Goal: Transaction & Acquisition: Subscribe to service/newsletter

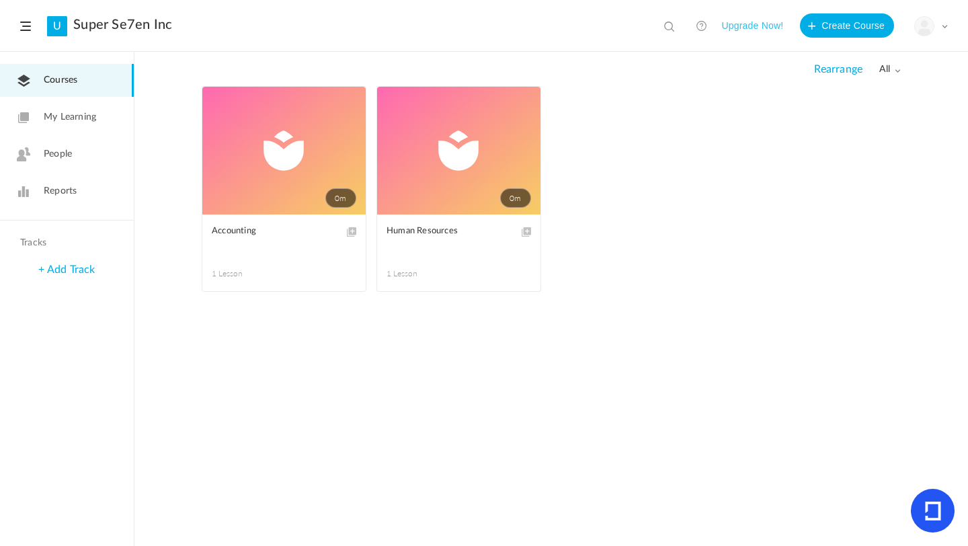
click at [743, 24] on button "Upgrade Now!" at bounding box center [752, 25] width 62 height 24
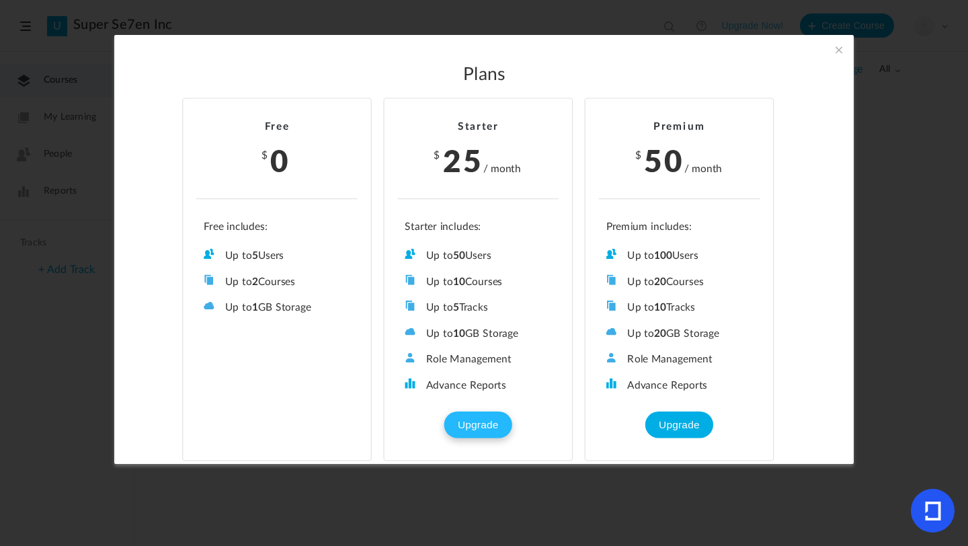
click at [486, 415] on button "Upgrade" at bounding box center [477, 424] width 67 height 27
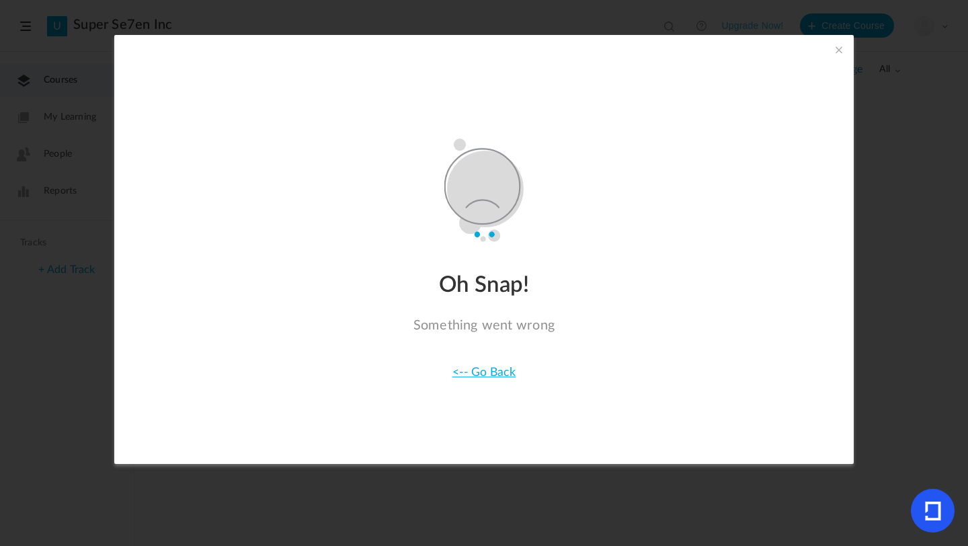
click at [835, 48] on span at bounding box center [838, 49] width 15 height 15
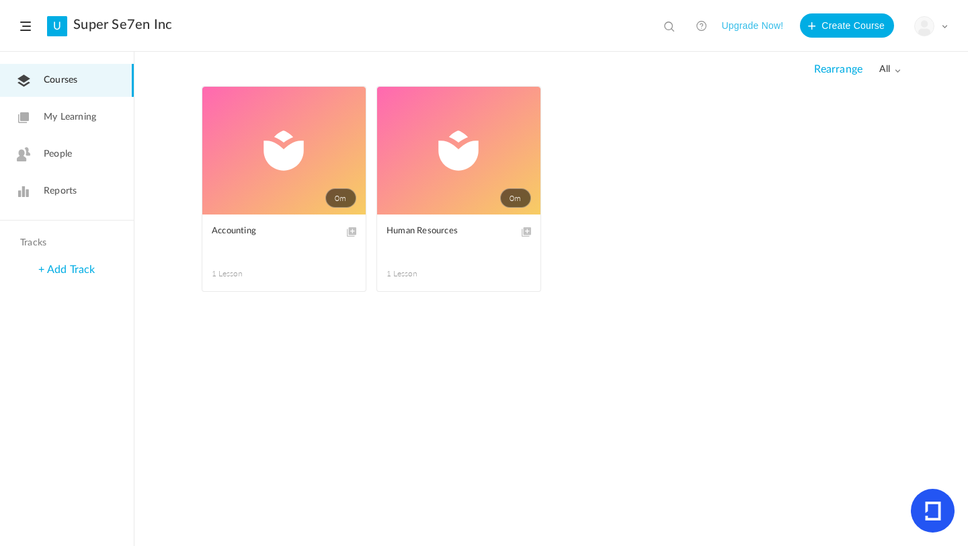
click at [767, 28] on button "Upgrade Now!" at bounding box center [752, 25] width 62 height 24
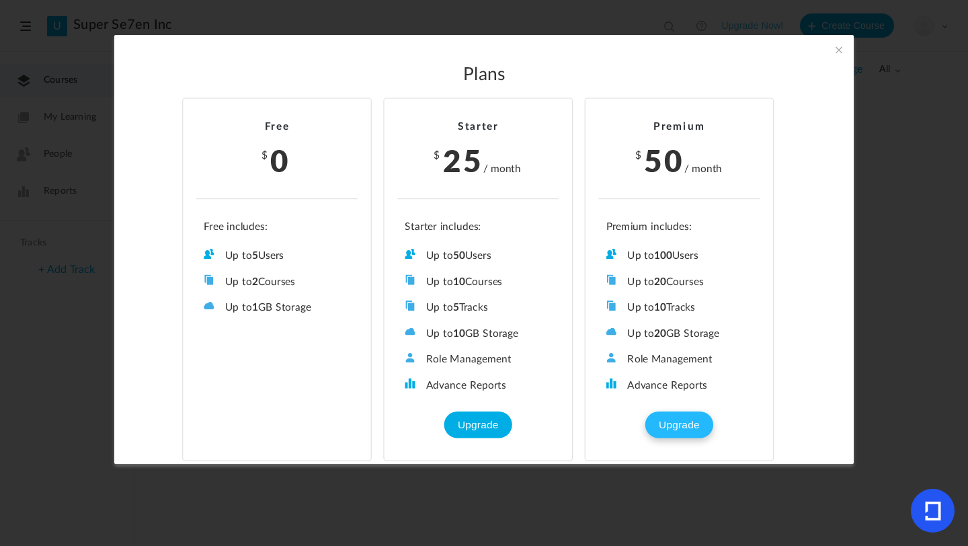
click at [673, 413] on button "Upgrade" at bounding box center [678, 424] width 67 height 27
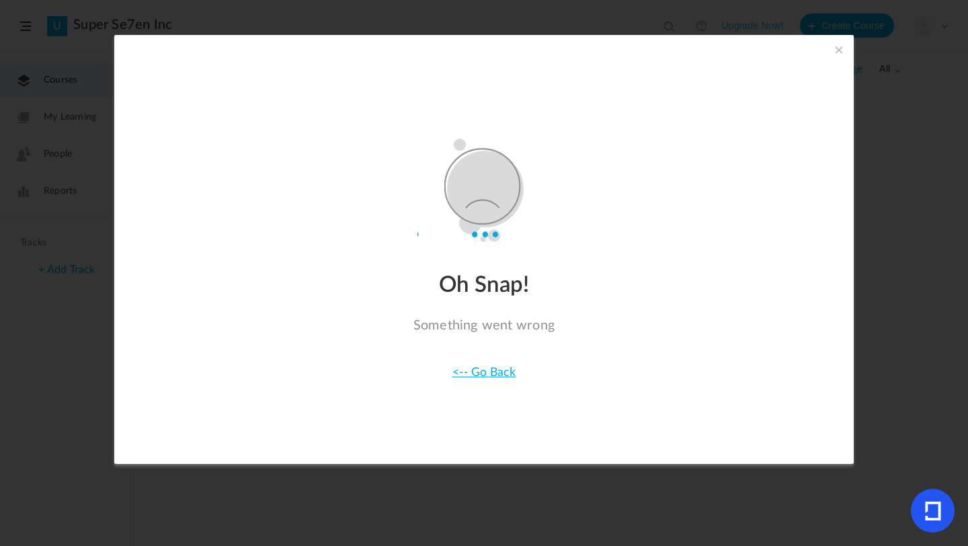
click at [838, 53] on span at bounding box center [838, 49] width 15 height 15
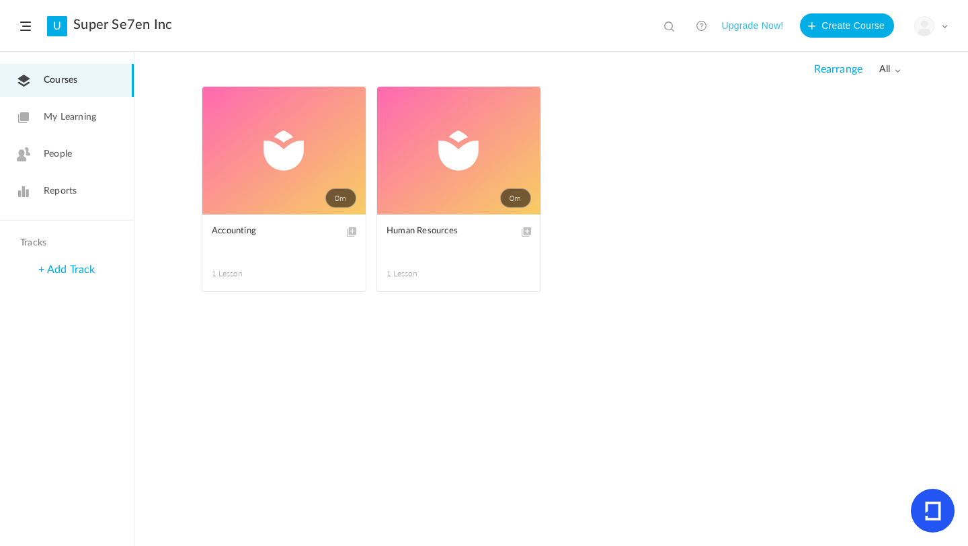
click at [943, 517] on icon at bounding box center [933, 511] width 44 height 44
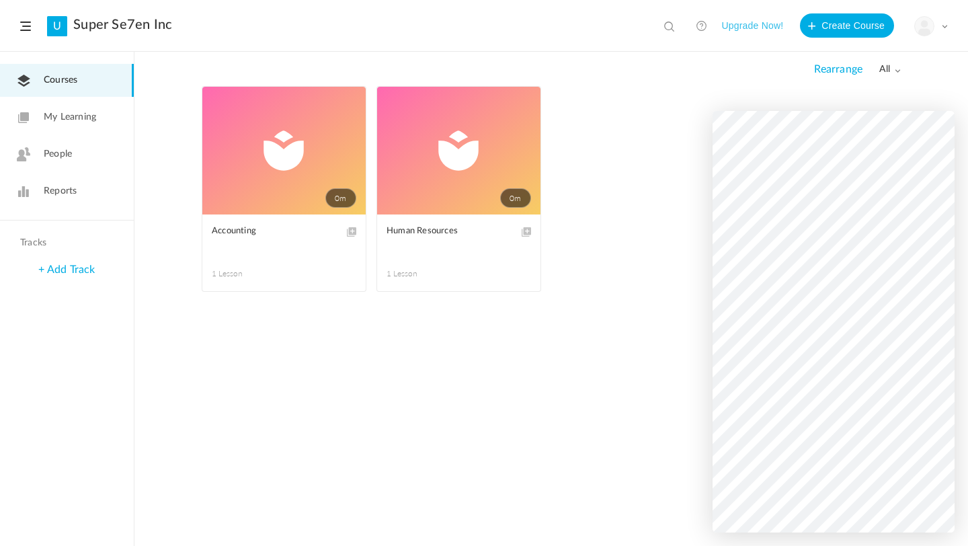
click at [743, 22] on button "Upgrade Now!" at bounding box center [752, 25] width 62 height 24
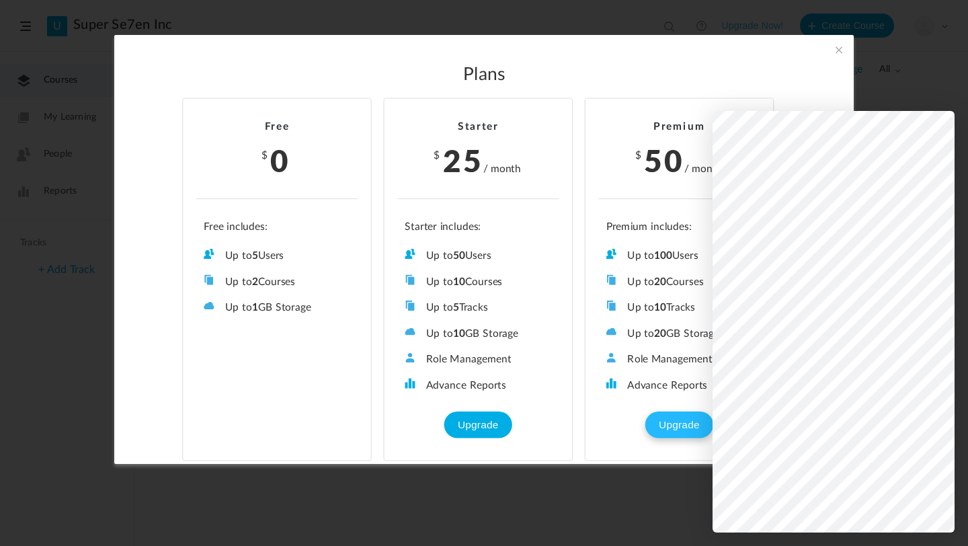
click at [670, 430] on button "Upgrade" at bounding box center [678, 424] width 67 height 27
